Goal: Task Accomplishment & Management: Manage account settings

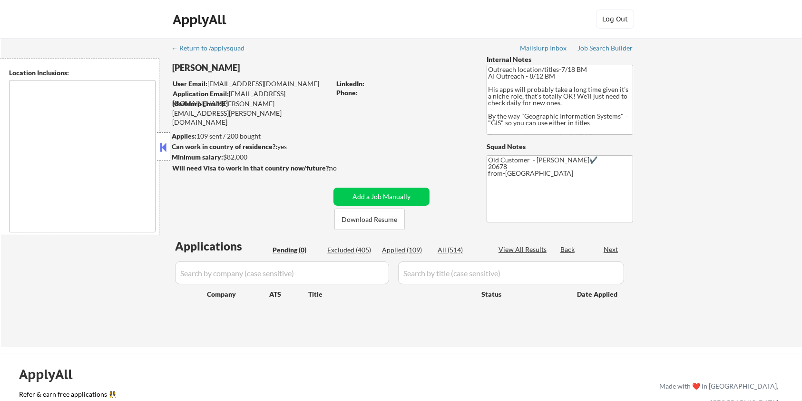
type textarea "Remote US Washington DC Baltimore MD Alexandria VA Arlington VA Chevy Chase MD …"
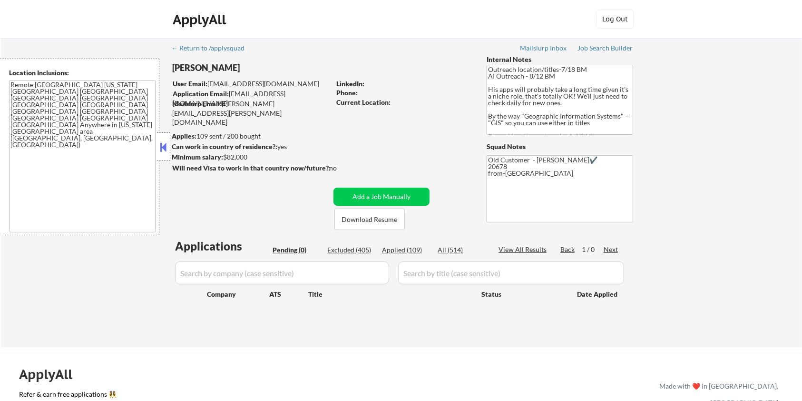
click at [352, 249] on div "Excluded (405)" at bounding box center [351, 250] width 48 height 10
select select ""excluded__bad_match_""
select select ""excluded__expired_""
select select ""excluded""
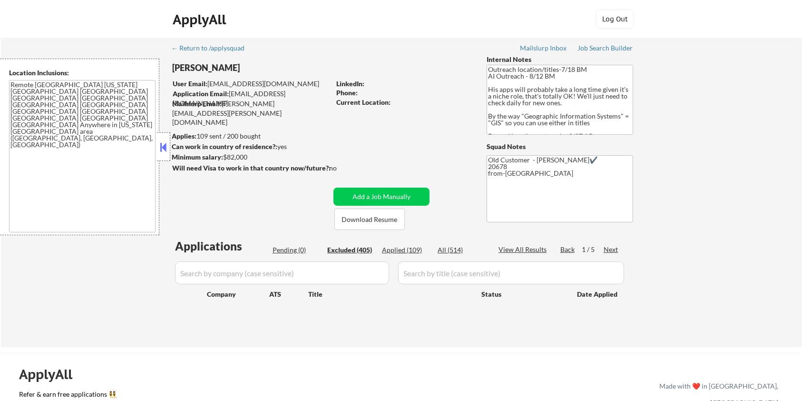
select select ""excluded__bad_match_""
select select ""excluded__salary_""
select select ""excluded""
select select ""excluded__expired_""
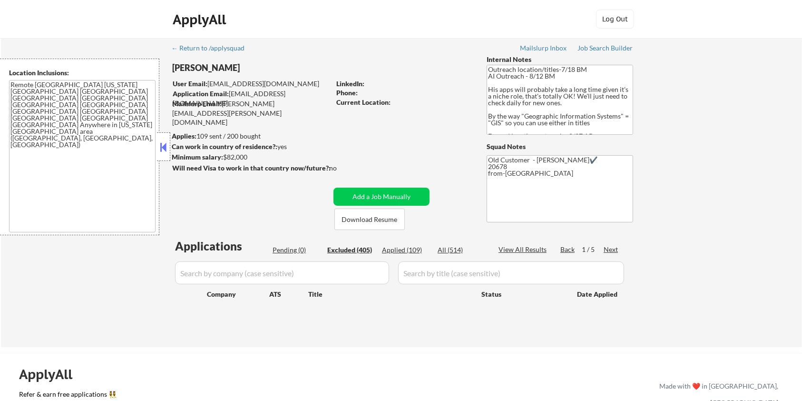
select select ""excluded__other_""
select select ""excluded__salary_""
select select ""excluded""
select select ""excluded__expired_""
select select ""excluded__salary_""
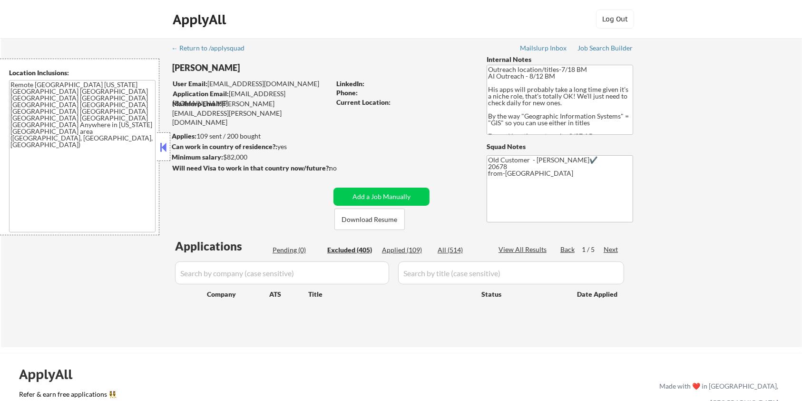
select select ""excluded__location_""
select select ""excluded__salary_""
select select ""excluded""
select select ""excluded__expired_""
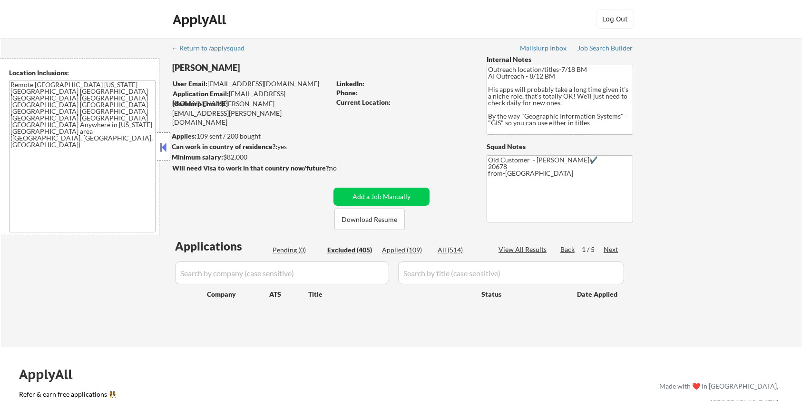
select select ""excluded__location_""
select select ""excluded__expired_""
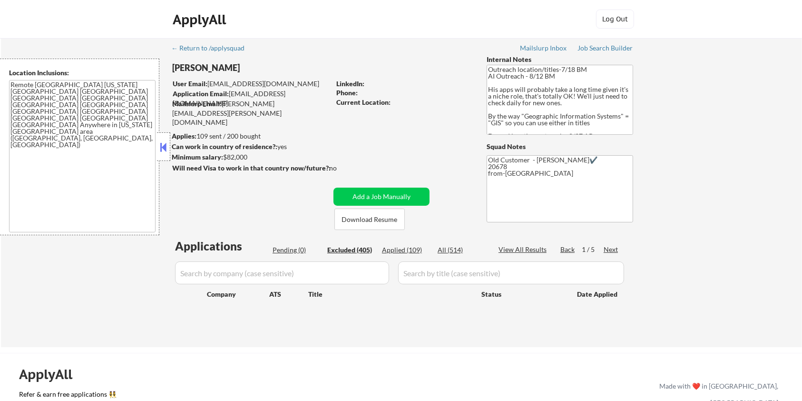
select select ""excluded__expired_""
select select ""excluded__location_""
select select ""excluded""
select select ""excluded__expired_""
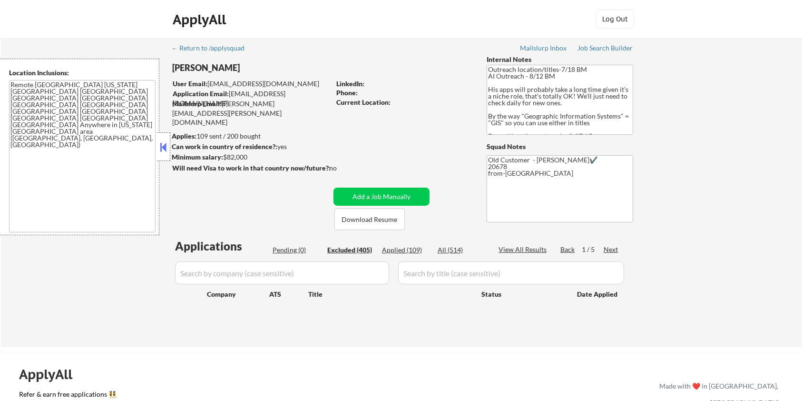
select select ""excluded__location_""
select select ""excluded__expired_""
select select ""excluded__location_""
select select ""excluded__expired_""
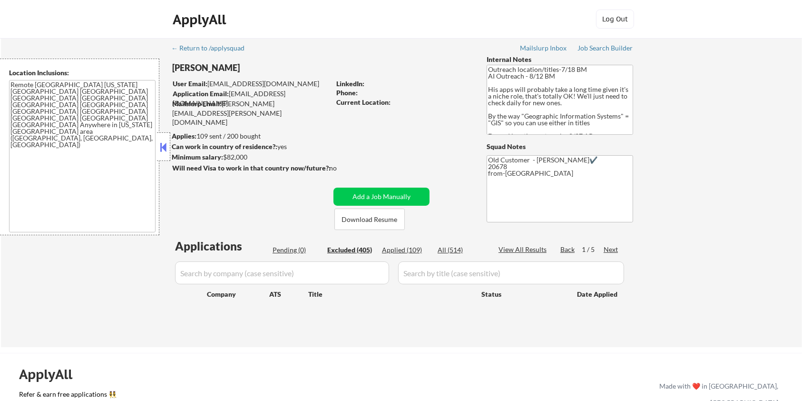
select select ""excluded__location_""
select select ""excluded__expired_""
select select ""excluded__bad_match_""
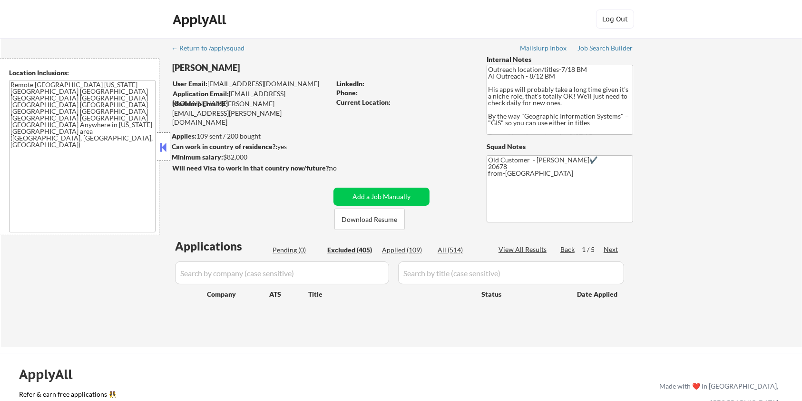
select select ""excluded__location_""
select select ""excluded__expired_""
select select ""excluded""
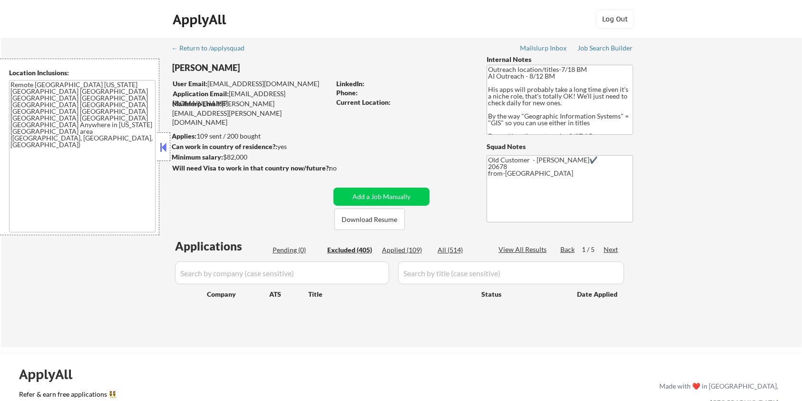
select select ""excluded__expired_""
select select ""excluded__location_""
select select ""excluded""
select select ""excluded__expired_""
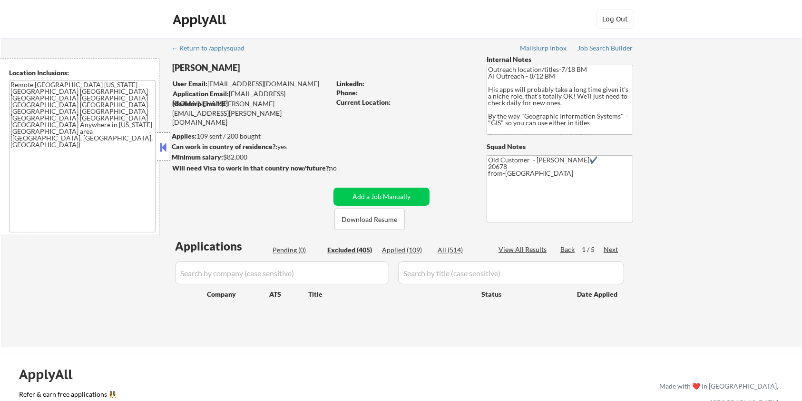
select select ""excluded__expired_""
select select ""excluded__location_""
select select ""excluded__other_""
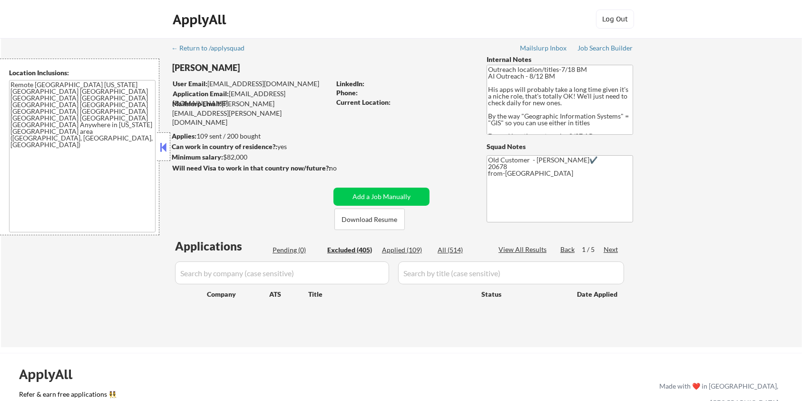
select select ""excluded__salary_""
select select ""excluded__expired_""
select select ""excluded__bad_match_""
select select ""excluded__expired_""
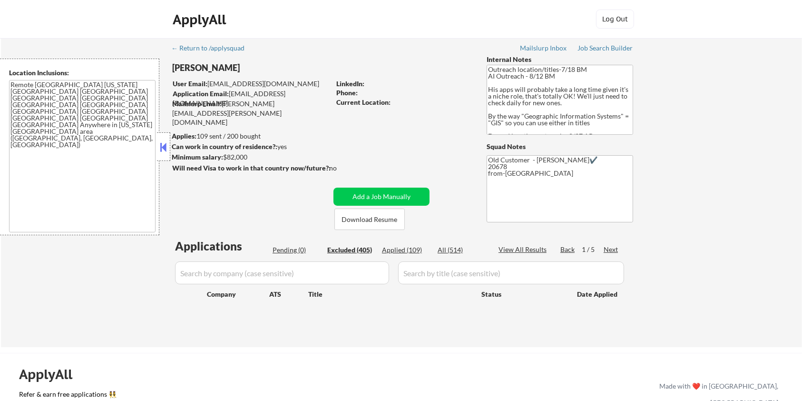
select select ""excluded__bad_match_""
select select ""excluded__other_""
select select ""excluded__location_""
select select ""excluded__bad_match_""
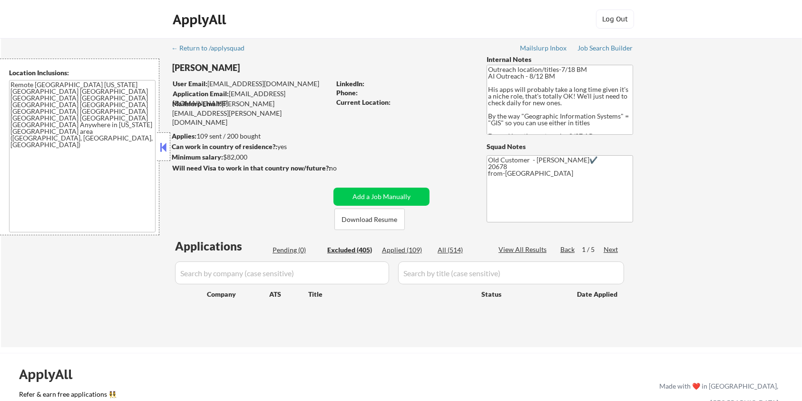
select select ""excluded__bad_match_""
select select ""excluded__location_""
select select ""excluded__bad_match_""
select select ""excluded__expired_""
select select ""excluded__bad_match_""
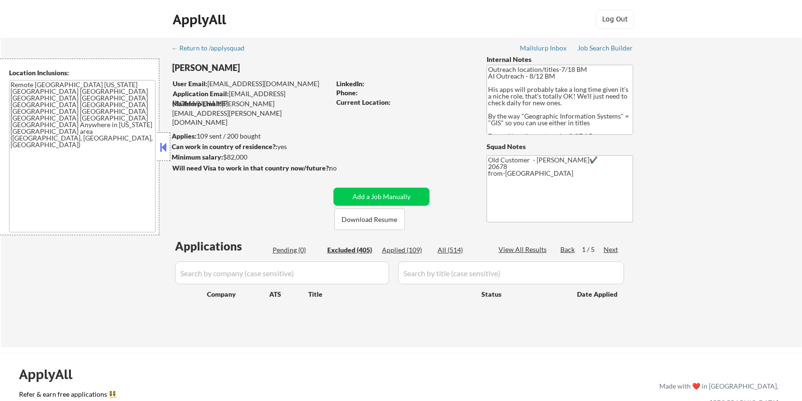
select select ""excluded__bad_match_""
select select ""excluded""
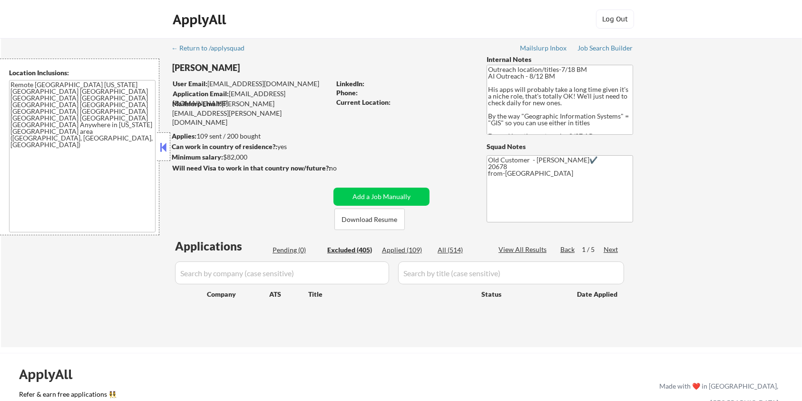
select select ""excluded__salary_""
select select ""excluded__bad_match_""
select select ""excluded__other_""
select select ""excluded__bad_match_""
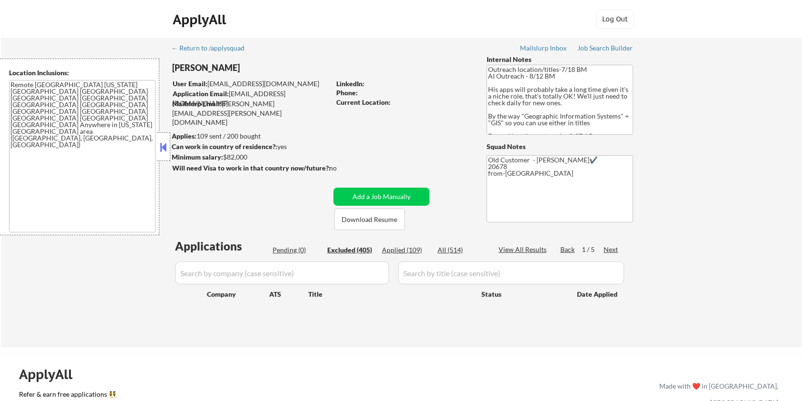
select select ""excluded__other_""
select select ""excluded__salary_""
select select ""excluded__expired_""
select select ""excluded__bad_match_""
select select ""excluded__other_""
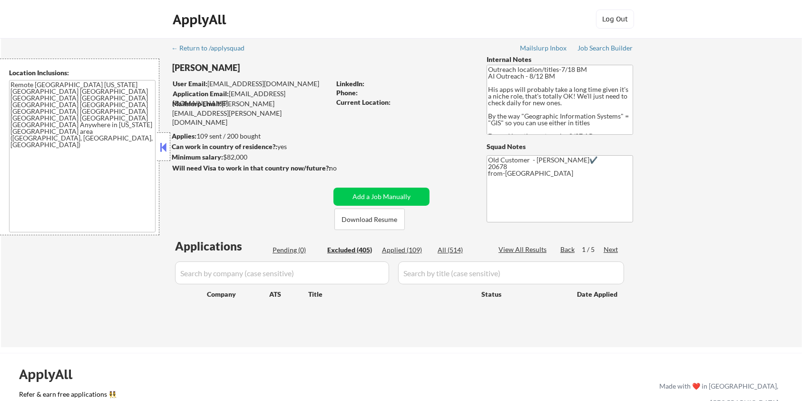
select select ""excluded__bad_match_""
select select ""excluded__expired_""
select select ""excluded__other_""
select select ""excluded__bad_match_""
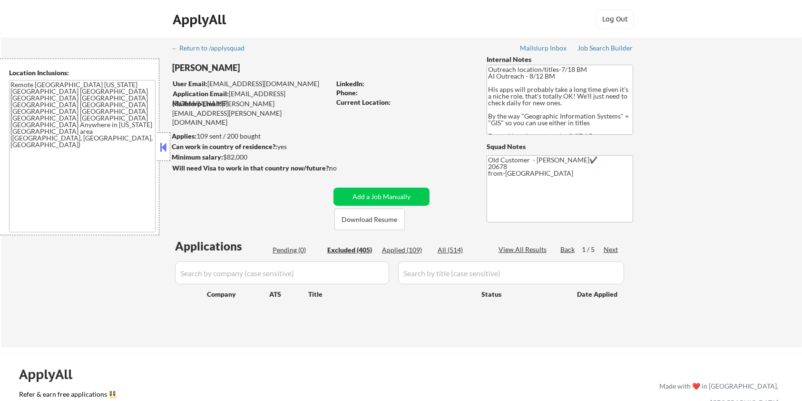
select select ""excluded__expired_""
select select ""excluded__bad_match_""
select select ""excluded__salary_""
select select ""excluded__location_""
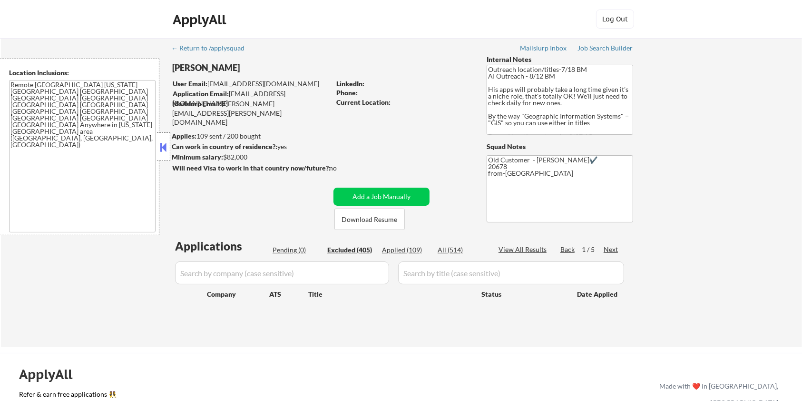
select select ""excluded__expired_""
select select ""excluded__bad_match_""
select select ""excluded__other_""
select select ""excluded__bad_match_""
select select ""excluded__other_""
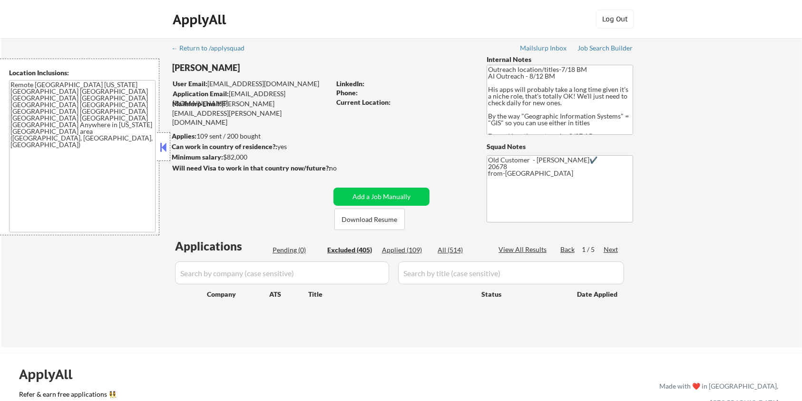
select select ""excluded__other_""
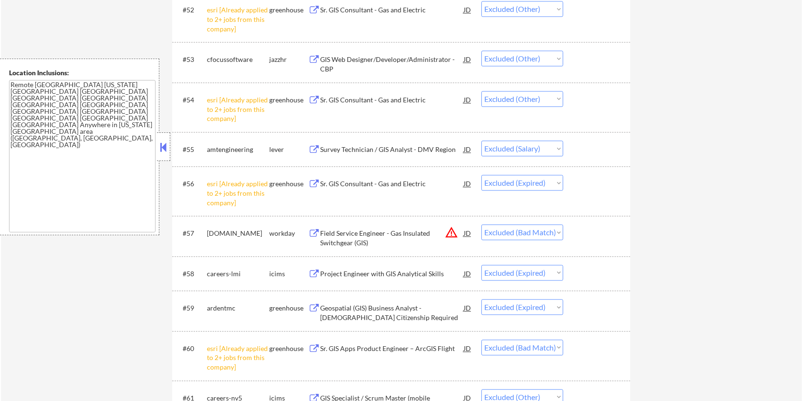
scroll to position [2157, 0]
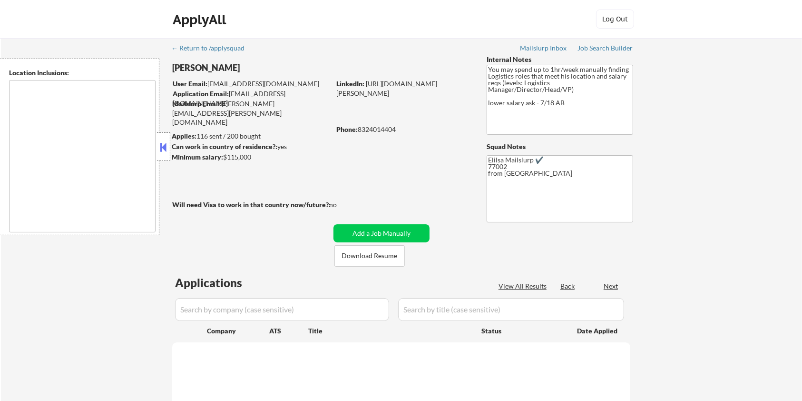
type textarea "[GEOGRAPHIC_DATA], [GEOGRAPHIC_DATA] [GEOGRAPHIC_DATA], [GEOGRAPHIC_DATA] [GEOG…"
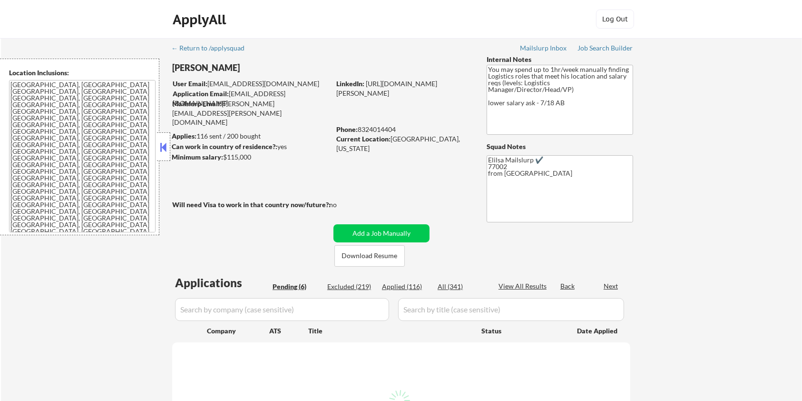
select select ""pending""
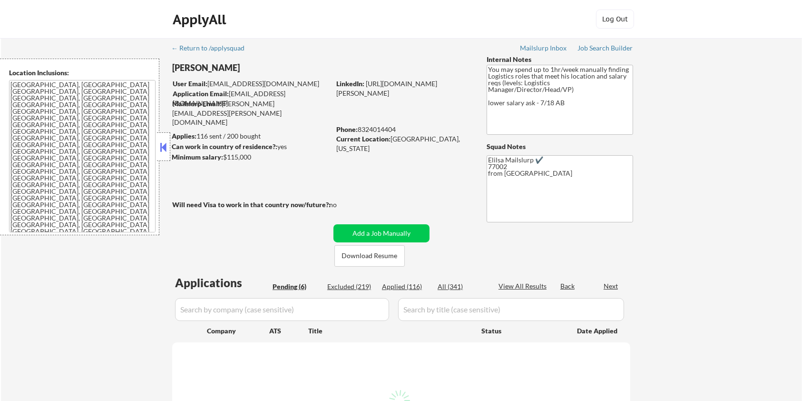
select select ""pending""
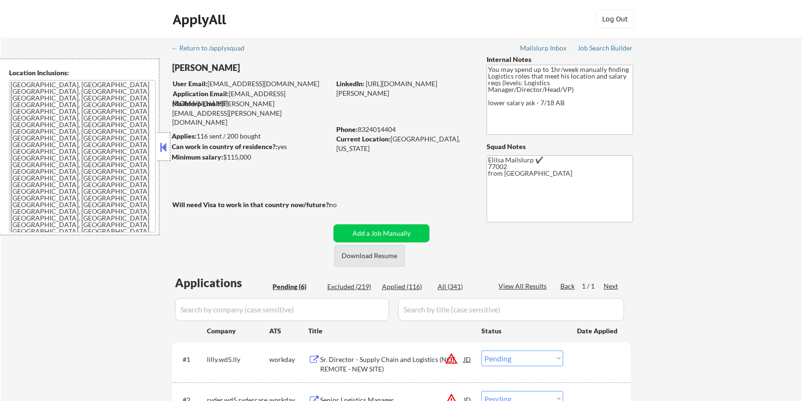
click at [345, 254] on button "Download Resume" at bounding box center [369, 255] width 70 height 21
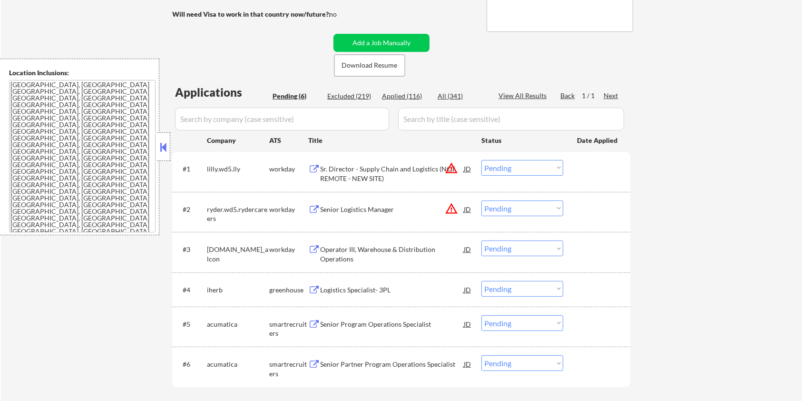
scroll to position [254, 0]
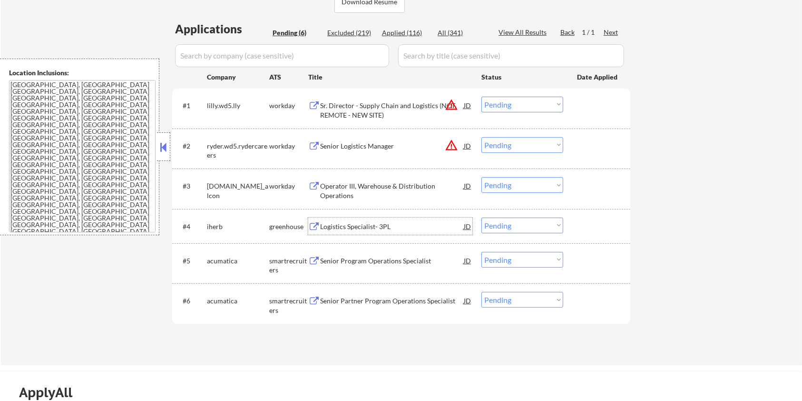
click at [343, 222] on div "Logistics Specialist- 3PL" at bounding box center [392, 227] width 144 height 10
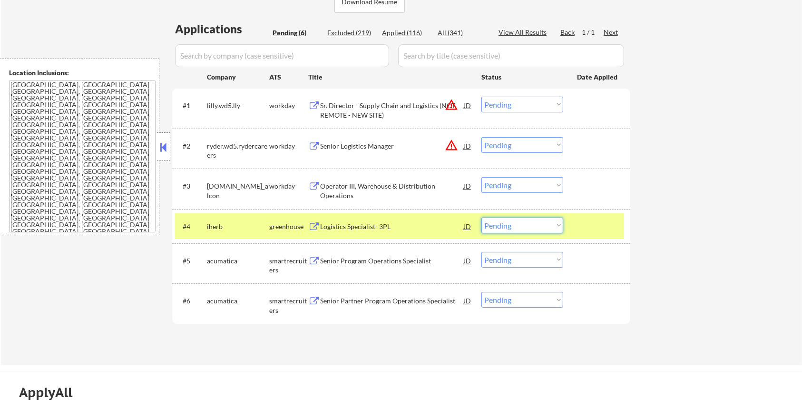
click at [525, 225] on select "Choose an option... Pending Applied Excluded (Questions) Excluded (Expired) Exc…" at bounding box center [522, 225] width 82 height 16
click at [481, 217] on select "Choose an option... Pending Applied Excluded (Questions) Excluded (Expired) Exc…" at bounding box center [522, 225] width 82 height 16
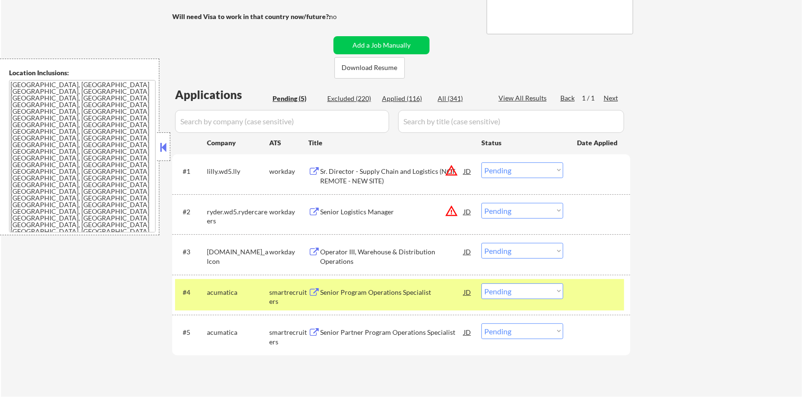
scroll to position [190, 0]
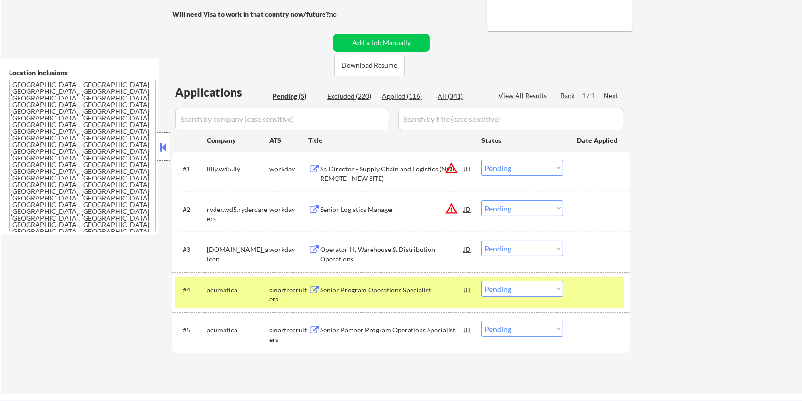
click at [380, 289] on div "Senior Program Operations Specialist" at bounding box center [392, 290] width 144 height 10
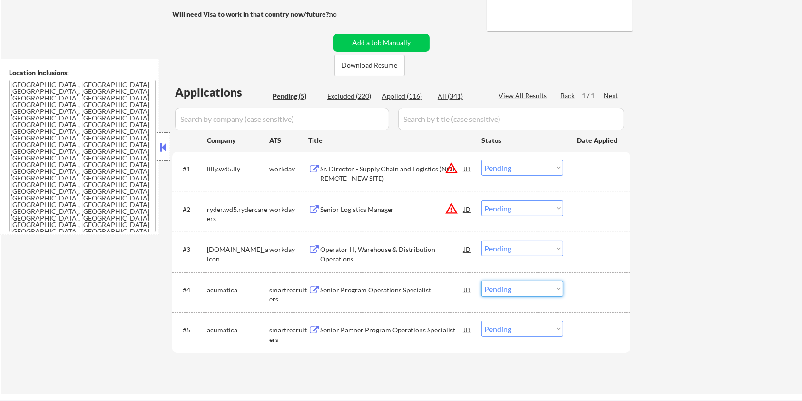
click at [536, 288] on select "Choose an option... Pending Applied Excluded (Questions) Excluded (Expired) Exc…" at bounding box center [522, 289] width 82 height 16
click at [481, 281] on select "Choose an option... Pending Applied Excluded (Questions) Excluded (Expired) Exc…" at bounding box center [522, 289] width 82 height 16
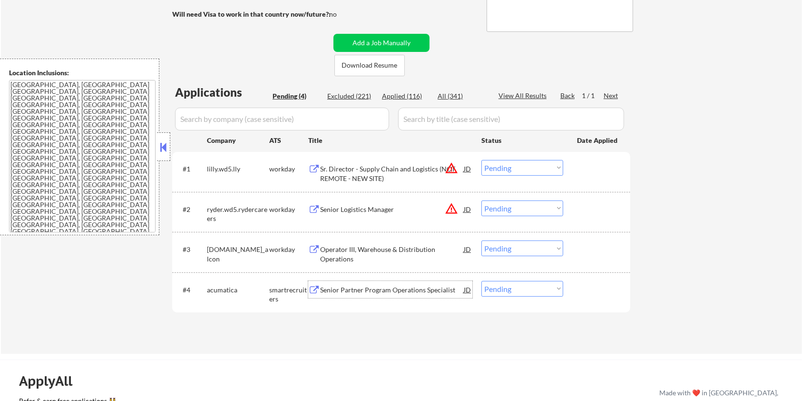
click at [406, 295] on div "Senior Partner Program Operations Specialist" at bounding box center [392, 289] width 144 height 17
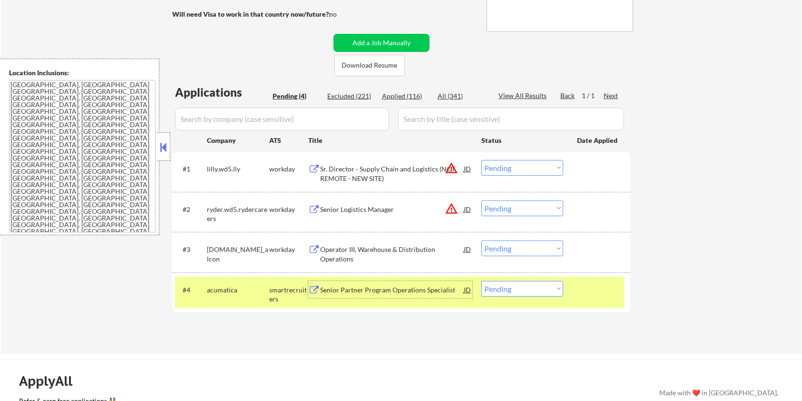
click at [531, 289] on select "Choose an option... Pending Applied Excluded (Questions) Excluded (Expired) Exc…" at bounding box center [522, 289] width 82 height 16
click at [481, 281] on select "Choose an option... Pending Applied Excluded (Questions) Excluded (Expired) Exc…" at bounding box center [522, 289] width 82 height 16
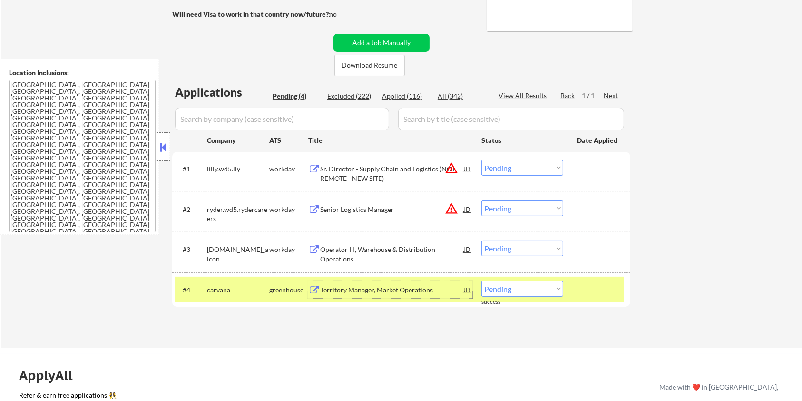
click at [360, 285] on div "Territory Manager, Market Operations" at bounding box center [392, 290] width 144 height 10
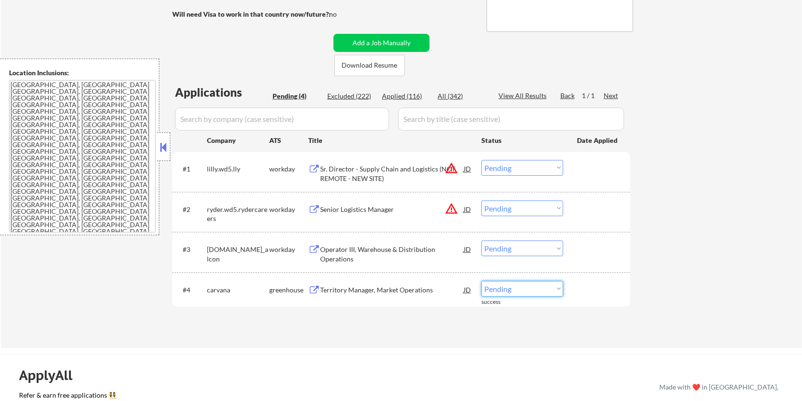
click at [527, 289] on select "Choose an option... Pending Applied Excluded (Questions) Excluded (Expired) Exc…" at bounding box center [522, 289] width 82 height 16
select select ""excluded__bad_match_""
click at [481, 281] on select "Choose an option... Pending Applied Excluded (Questions) Excluded (Expired) Exc…" at bounding box center [522, 289] width 82 height 16
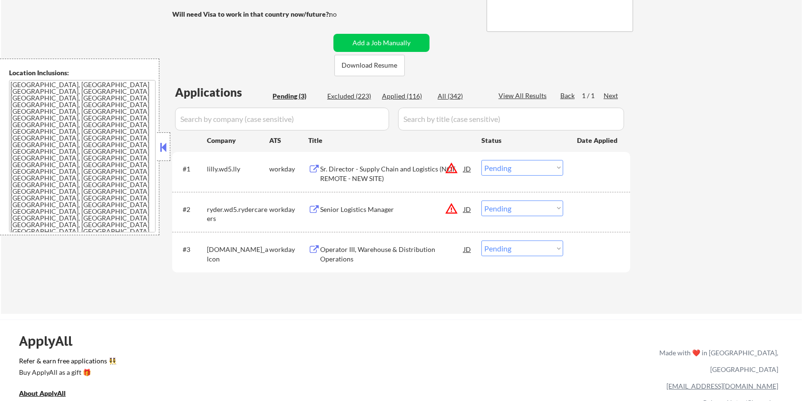
click at [335, 250] on div "Operator III, Warehouse & Distribution Operations" at bounding box center [392, 254] width 144 height 19
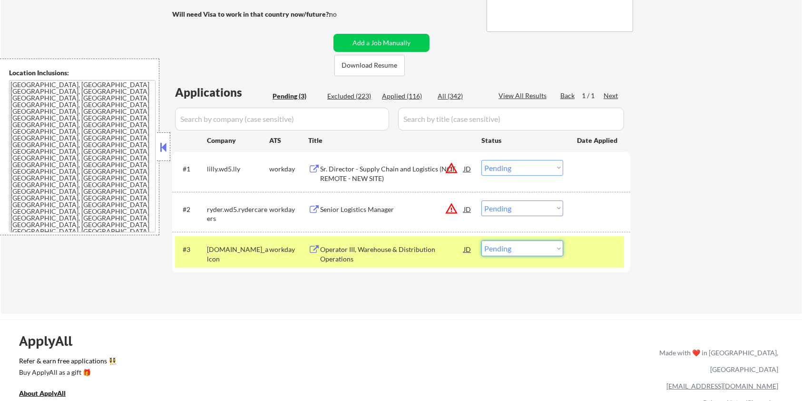
click at [554, 250] on select "Choose an option... Pending Applied Excluded (Questions) Excluded (Expired) Exc…" at bounding box center [522, 248] width 82 height 16
select select ""excluded__bad_match_""
click at [481, 240] on select "Choose an option... Pending Applied Excluded (Questions) Excluded (Expired) Exc…" at bounding box center [522, 248] width 82 height 16
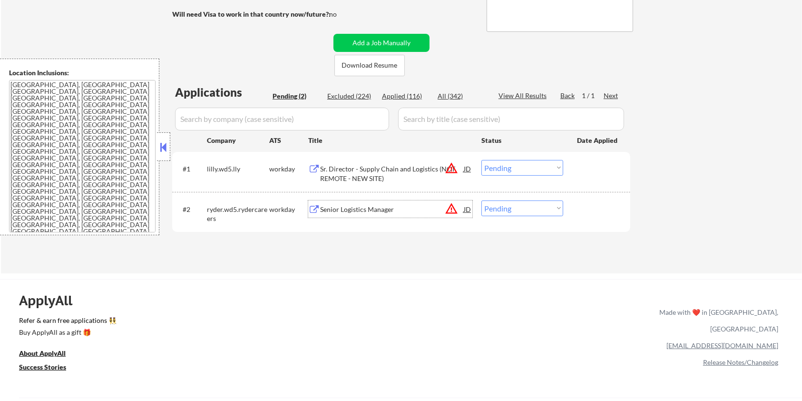
click at [371, 207] on div "Senior Logistics Manager" at bounding box center [392, 210] width 144 height 10
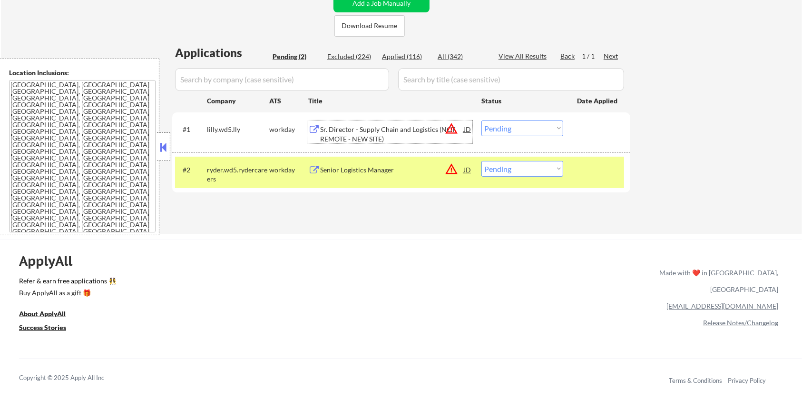
click at [354, 168] on div "#1 lilly.wd5.lly workday Sr. Director - Supply Chain and Logistics (NOT REMOTE …" at bounding box center [401, 152] width 458 height 80
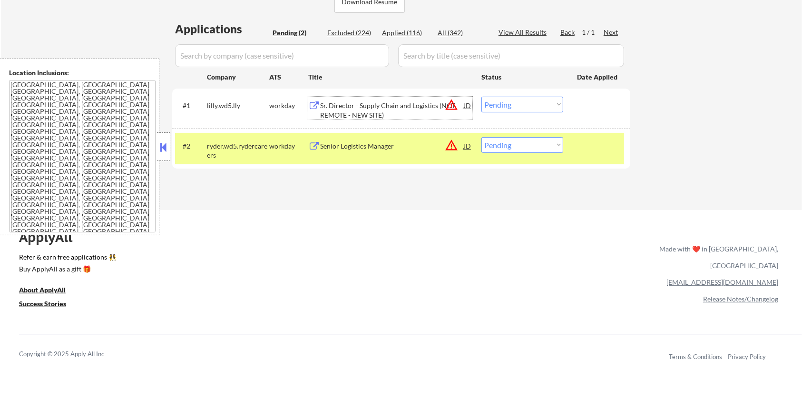
click at [352, 107] on div "Sr. Director - Supply Chain and Logistics (NOT REMOTE - NEW SITE)" at bounding box center [392, 110] width 144 height 19
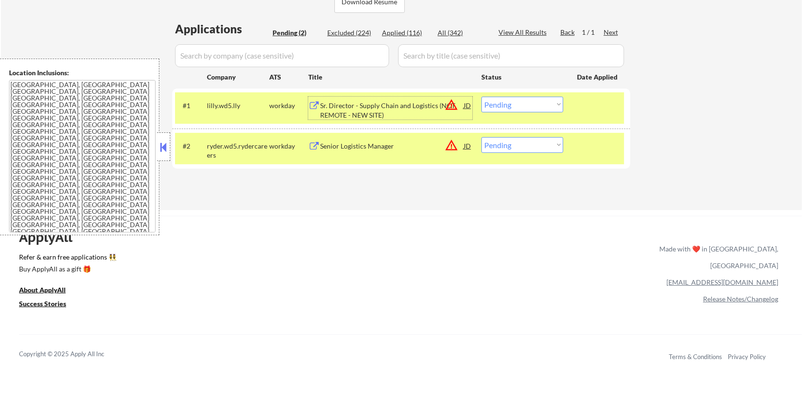
click at [550, 106] on select "Choose an option... Pending Applied Excluded (Questions) Excluded (Expired) Exc…" at bounding box center [522, 105] width 82 height 16
click at [481, 97] on select "Choose an option... Pending Applied Excluded (Questions) Excluded (Expired) Exc…" at bounding box center [522, 105] width 82 height 16
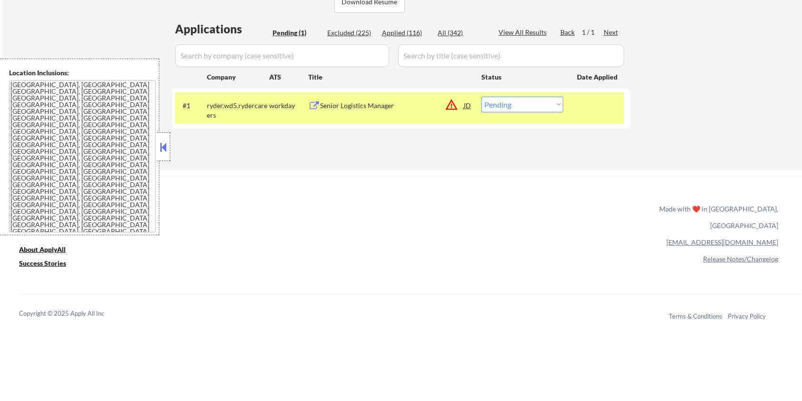
click at [363, 104] on div "Senior Logistics Manager" at bounding box center [392, 106] width 144 height 10
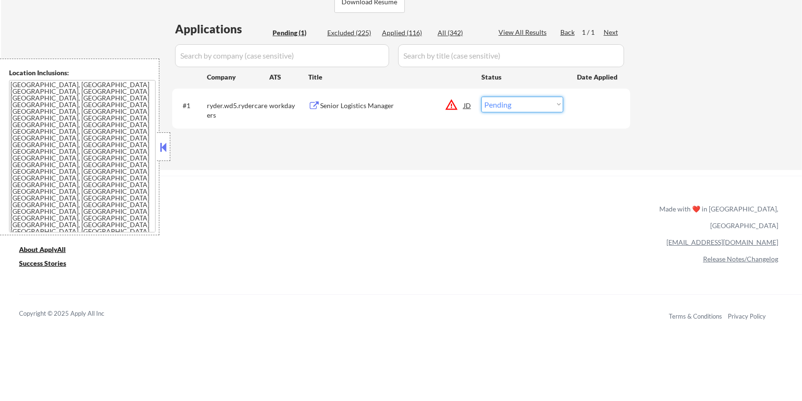
click at [544, 106] on select "Choose an option... Pending Applied Excluded (Questions) Excluded (Expired) Exc…" at bounding box center [522, 105] width 82 height 16
select select ""excluded__bad_match_""
click at [481, 97] on select "Choose an option... Pending Applied Excluded (Questions) Excluded (Expired) Exc…" at bounding box center [522, 105] width 82 height 16
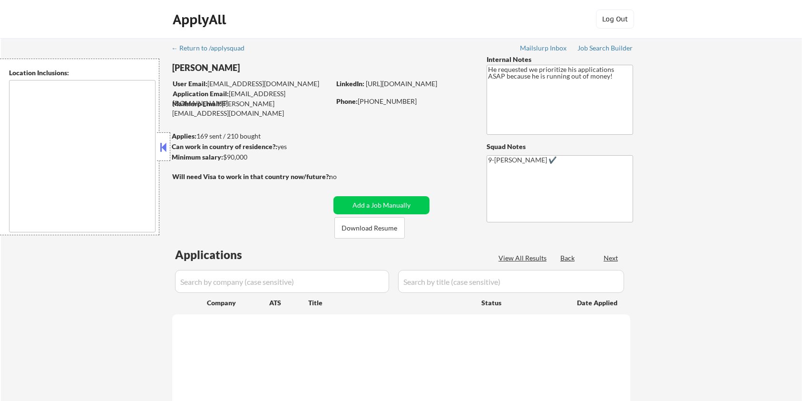
type textarea "[GEOGRAPHIC_DATA], [GEOGRAPHIC_DATA] [GEOGRAPHIC_DATA], [GEOGRAPHIC_DATA] [GEOG…"
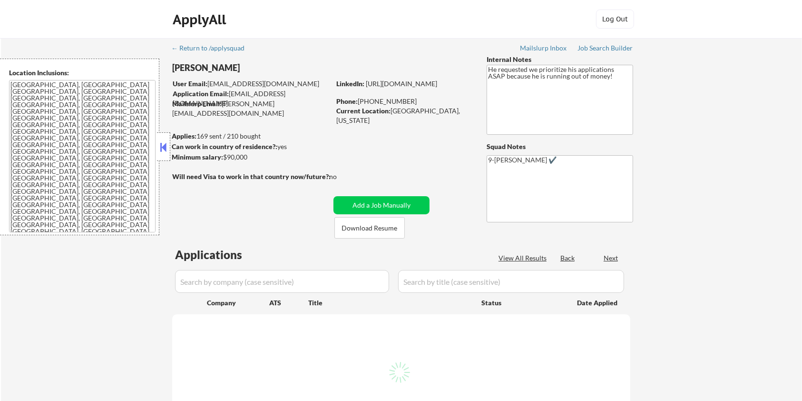
select select ""pending""
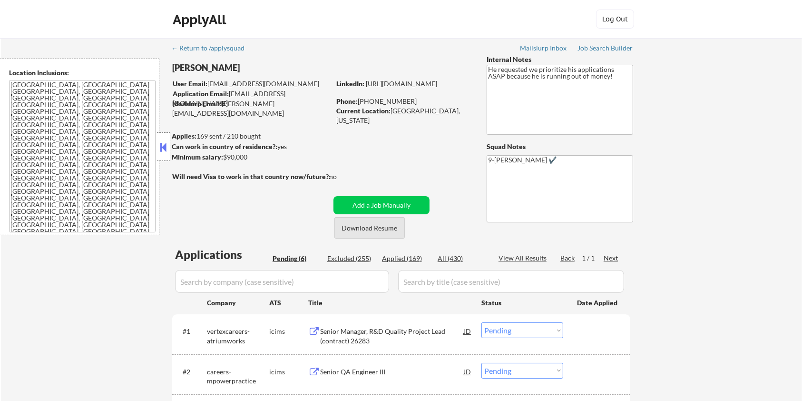
click at [379, 226] on button "Download Resume" at bounding box center [369, 227] width 70 height 21
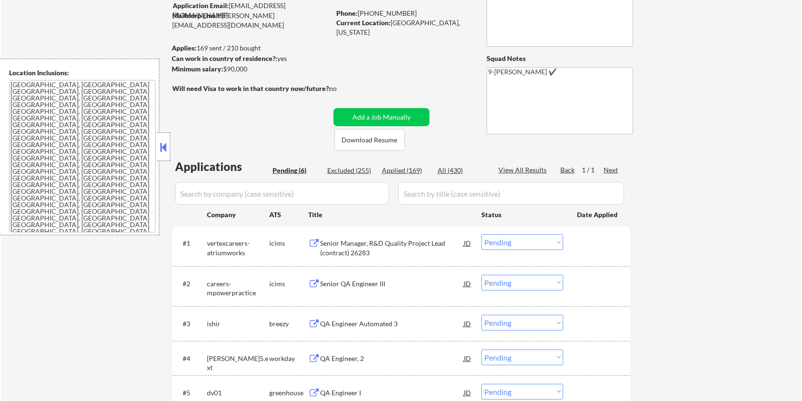
scroll to position [127, 0]
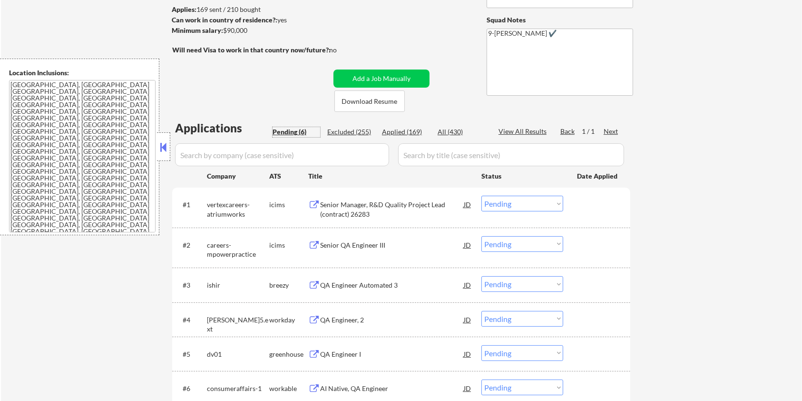
click at [293, 131] on div "Pending (6)" at bounding box center [297, 132] width 48 height 10
click at [288, 129] on div "Pending (6)" at bounding box center [297, 132] width 48 height 10
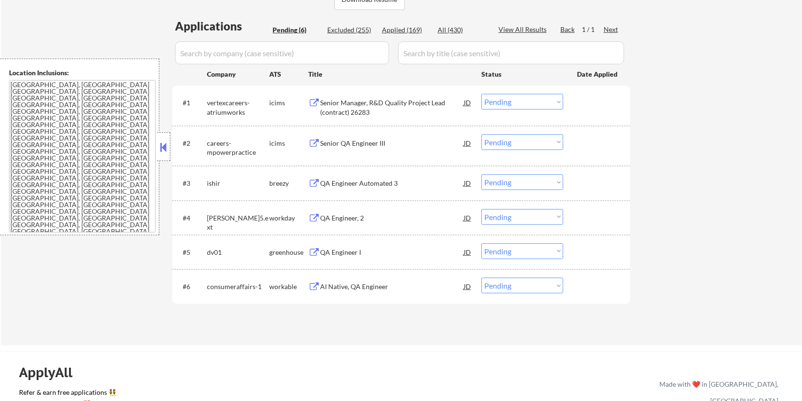
scroll to position [190, 0]
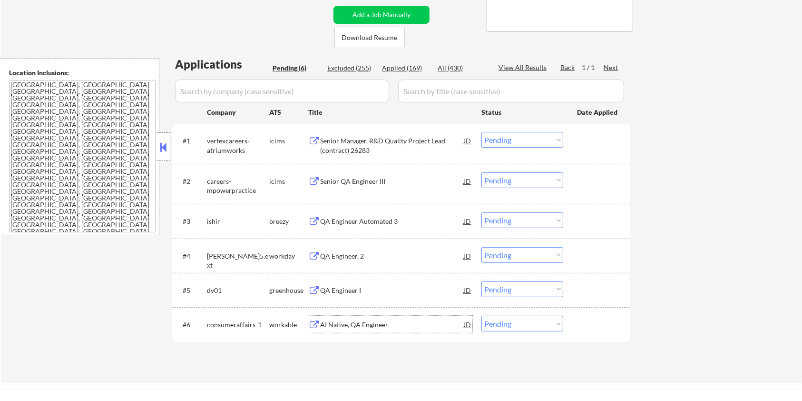
click at [329, 325] on div "AI Native, QA Engineer" at bounding box center [392, 325] width 144 height 10
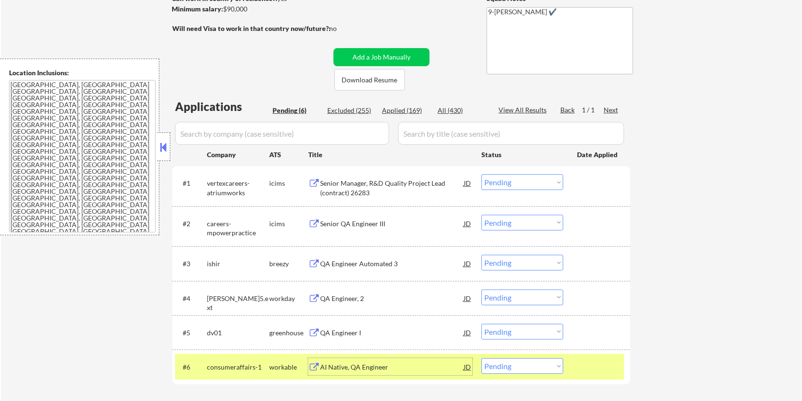
scroll to position [63, 0]
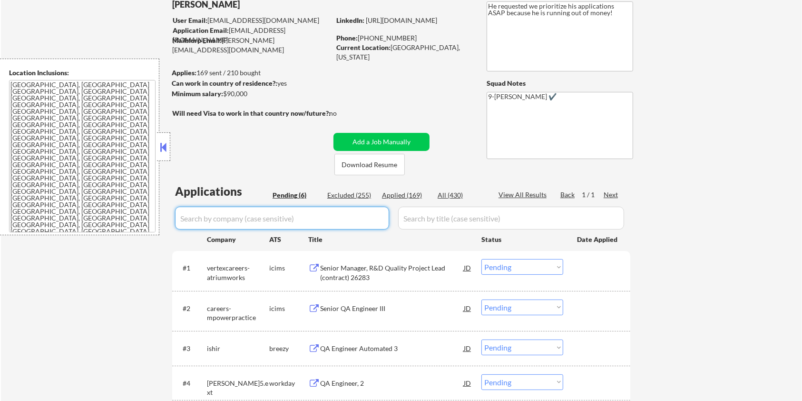
click at [281, 215] on input "input" at bounding box center [282, 217] width 214 height 23
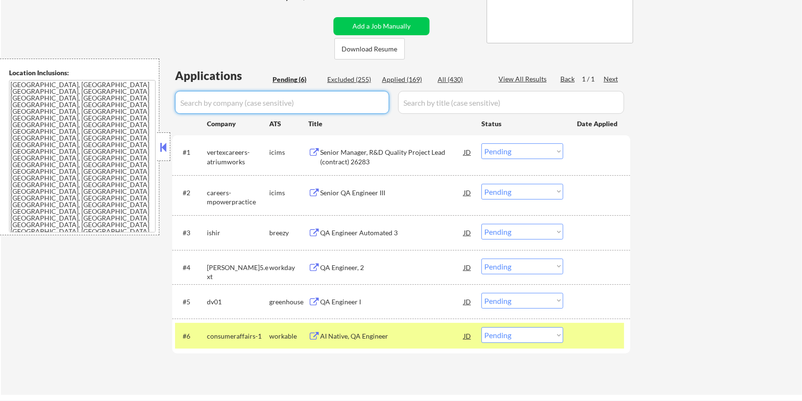
scroll to position [254, 0]
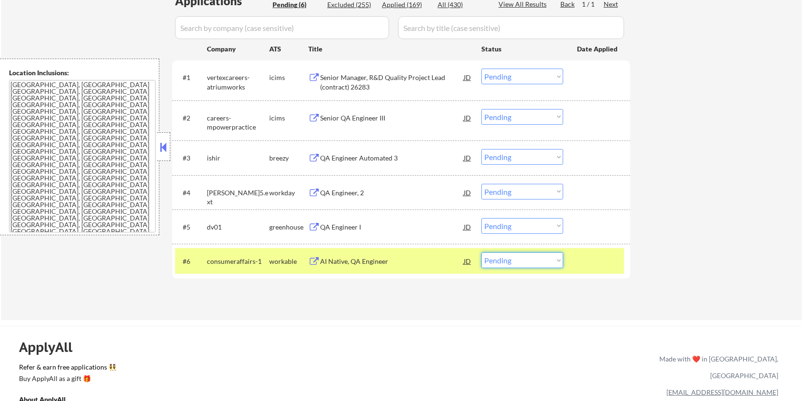
click at [525, 260] on select "Choose an option... Pending Applied Excluded (Questions) Excluded (Expired) Exc…" at bounding box center [522, 260] width 82 height 16
click at [524, 262] on select "Choose an option... Pending Applied Excluded (Questions) Excluded (Expired) Exc…" at bounding box center [522, 260] width 82 height 16
select select ""excluded""
click at [481, 252] on select "Choose an option... Pending Applied Excluded (Questions) Excluded (Expired) Exc…" at bounding box center [522, 260] width 82 height 16
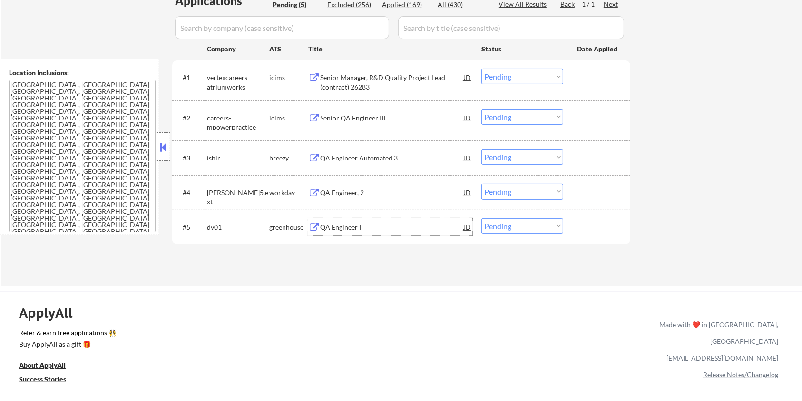
click at [335, 224] on div "QA Engineer I" at bounding box center [392, 227] width 144 height 10
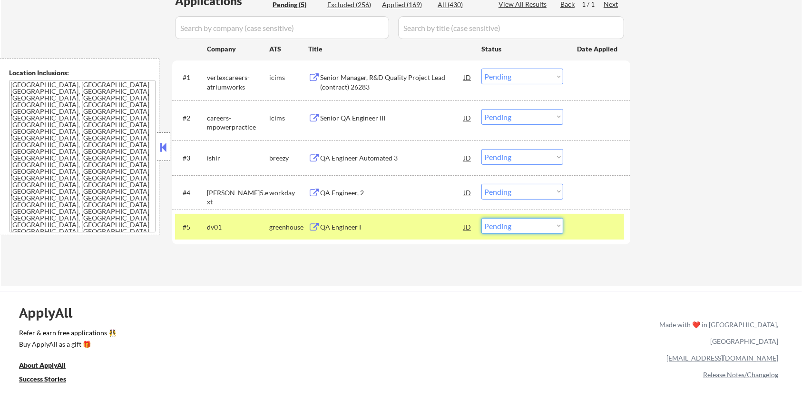
click at [544, 231] on select "Choose an option... Pending Applied Excluded (Questions) Excluded (Expired) Exc…" at bounding box center [522, 226] width 82 height 16
select select ""excluded__salary_""
click at [481, 218] on select "Choose an option... Pending Applied Excluded (Questions) Excluded (Expired) Exc…" at bounding box center [522, 226] width 82 height 16
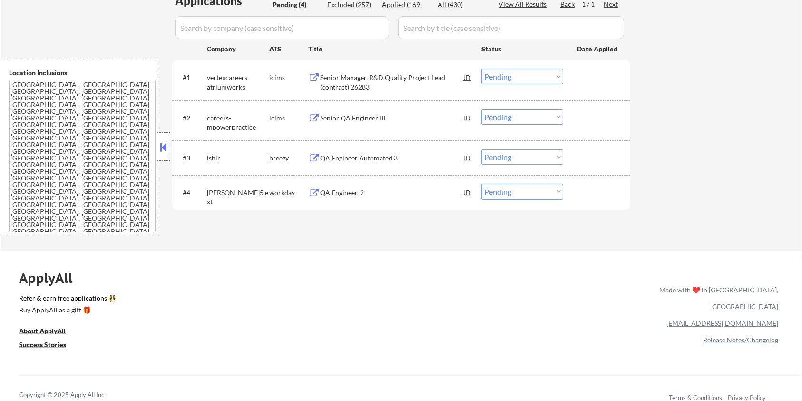
click at [339, 158] on div "QA Engineer Automated 3" at bounding box center [392, 158] width 144 height 10
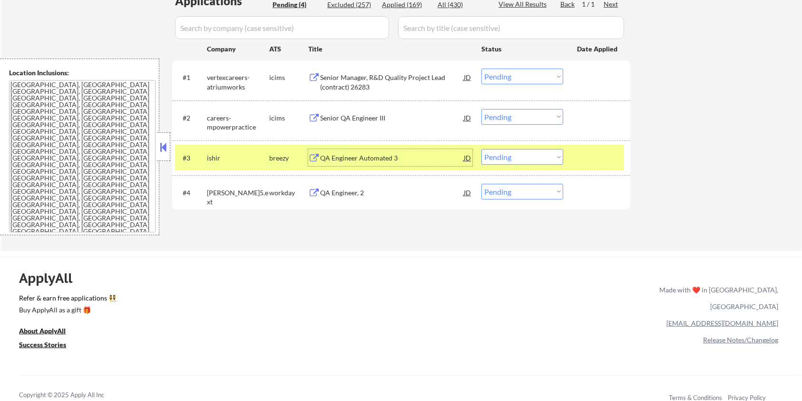
click at [337, 154] on div "QA Engineer Automated 3" at bounding box center [392, 158] width 144 height 10
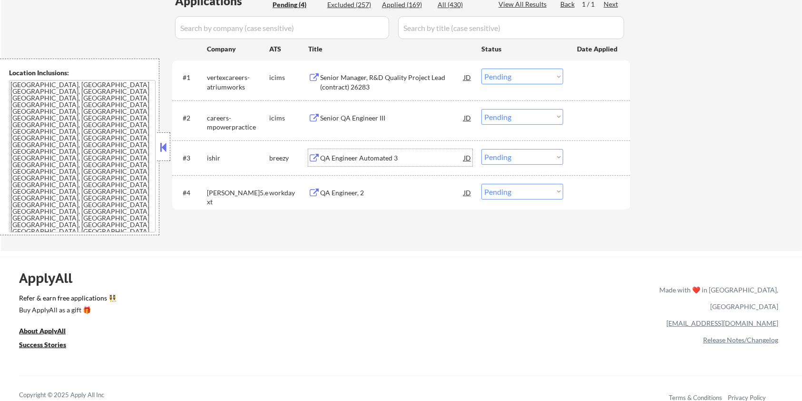
click at [539, 161] on select "Choose an option... Pending Applied Excluded (Questions) Excluded (Expired) Exc…" at bounding box center [522, 157] width 82 height 16
click at [481, 149] on select "Choose an option... Pending Applied Excluded (Questions) Excluded (Expired) Exc…" at bounding box center [522, 157] width 82 height 16
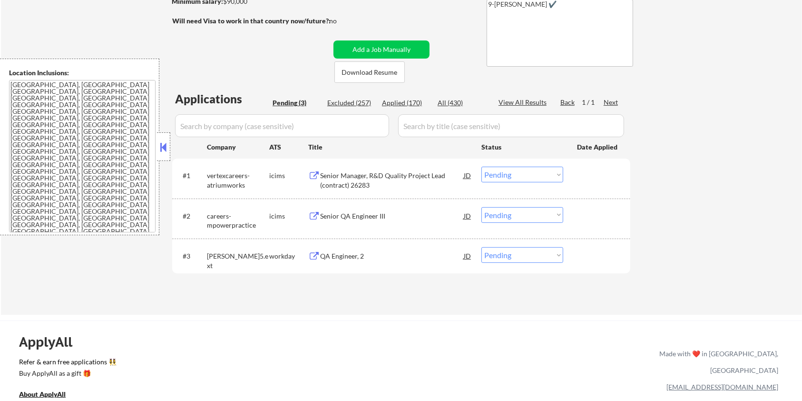
scroll to position [190, 0]
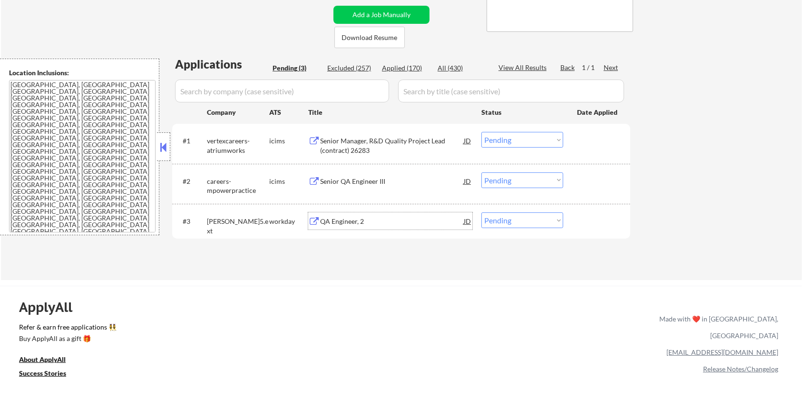
click at [335, 220] on div "QA Engineer, 2" at bounding box center [392, 221] width 144 height 10
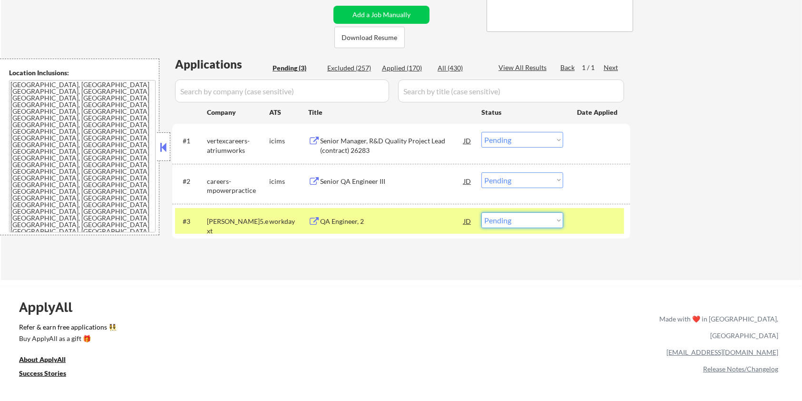
click at [537, 221] on select "Choose an option... Pending Applied Excluded (Questions) Excluded (Expired) Exc…" at bounding box center [522, 220] width 82 height 16
select select ""excluded__expired_""
click at [481, 212] on select "Choose an option... Pending Applied Excluded (Questions) Excluded (Expired) Exc…" at bounding box center [522, 220] width 82 height 16
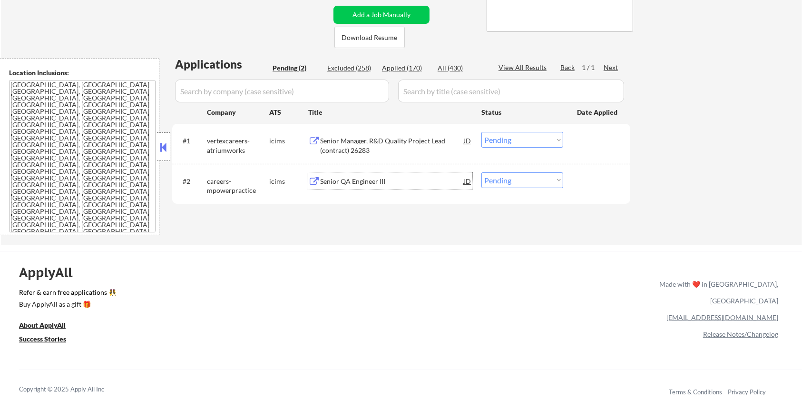
click at [341, 179] on div "Senior QA Engineer III" at bounding box center [392, 182] width 144 height 10
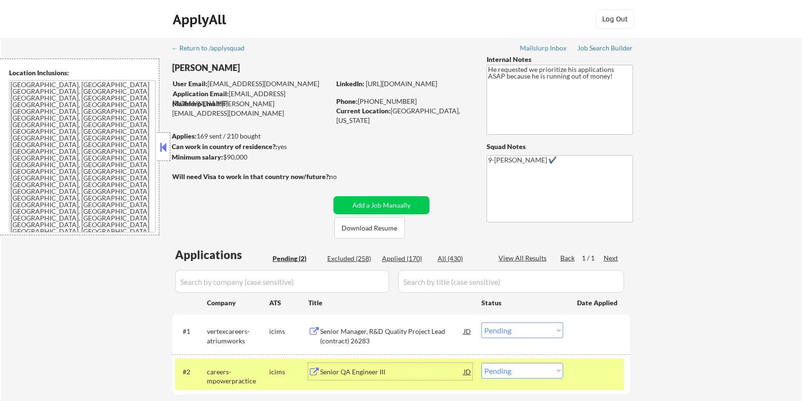
scroll to position [0, 0]
click at [325, 371] on div "Senior QA Engineer III" at bounding box center [392, 372] width 144 height 10
